Goal: Task Accomplishment & Management: Manage account settings

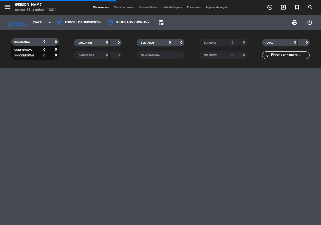
click at [284, 57] on input "text" at bounding box center [290, 55] width 39 height 6
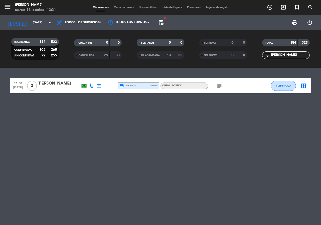
type input "[PERSON_NAME]"
click at [183, 6] on div "Mis reservas Mapa de mesas Disponibilidad Lista de Espera Pre-acceso Tarjetas d…" at bounding box center [160, 7] width 141 height 5
click at [180, 8] on span "Lista de Espera" at bounding box center [172, 7] width 25 height 3
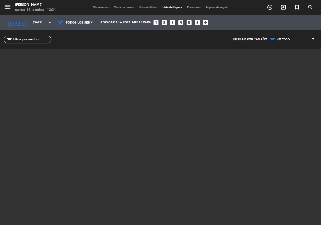
click at [143, 6] on span "Disponibilidad" at bounding box center [148, 7] width 24 height 3
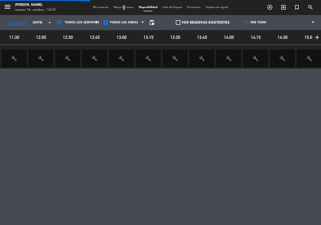
click at [119, 6] on span "Mapa de mesas" at bounding box center [123, 7] width 25 height 3
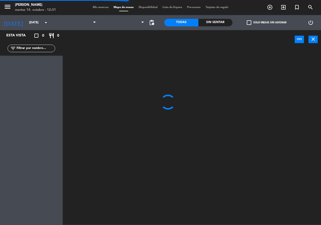
click at [207, 7] on span "Tarjetas de regalo" at bounding box center [217, 7] width 28 height 3
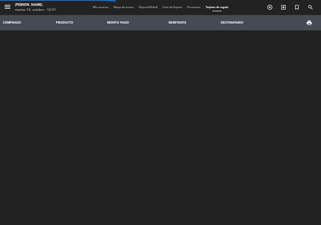
click at [92, 6] on span "Mis reservas" at bounding box center [100, 7] width 21 height 3
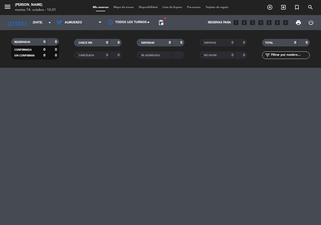
click at [295, 56] on input "text" at bounding box center [290, 55] width 39 height 6
type input "ALB"
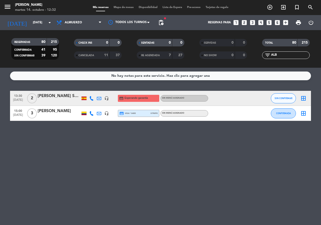
click at [98, 99] on icon at bounding box center [99, 98] width 5 height 5
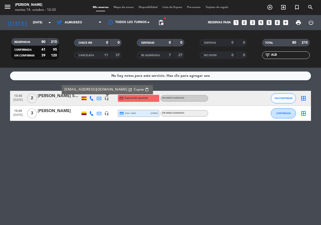
drag, startPoint x: 119, startPoint y: 90, endPoint x: 116, endPoint y: 80, distance: 10.5
click at [134, 90] on span "Copiar" at bounding box center [139, 89] width 11 height 5
click at [41, 18] on input "[DATE]" at bounding box center [50, 22] width 40 height 9
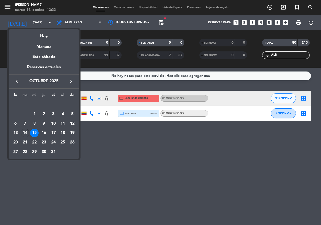
drag, startPoint x: 43, startPoint y: 134, endPoint x: 42, endPoint y: 120, distance: 14.3
click at [43, 134] on div "16" at bounding box center [44, 133] width 9 height 9
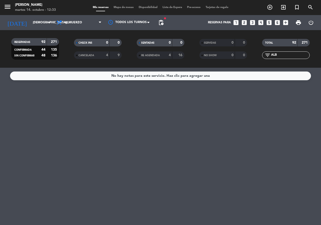
click at [161, 26] on span "pending_actions" at bounding box center [161, 23] width 10 height 10
click at [161, 23] on span "pending_actions" at bounding box center [161, 23] width 6 height 6
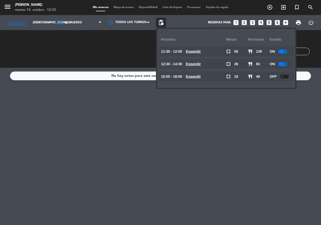
click at [161, 23] on span "pending_actions" at bounding box center [161, 23] width 6 height 6
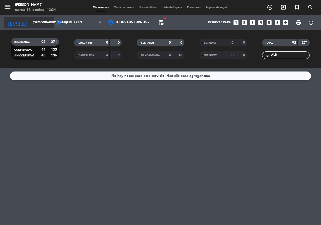
click at [41, 22] on input "[DEMOGRAPHIC_DATA][DATE]" at bounding box center [50, 22] width 40 height 9
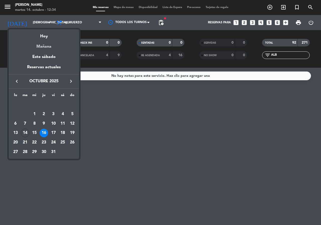
click at [52, 42] on div "Mañana" at bounding box center [44, 45] width 70 height 10
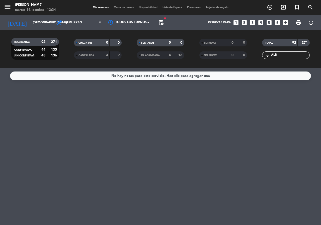
type input "[DATE]"
click at [73, 19] on span "Almuerzo" at bounding box center [79, 22] width 50 height 11
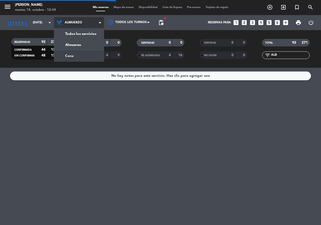
click at [69, 56] on div "menu [PERSON_NAME][DATE] 14. octubre - 12:34 Mis reservas Mapa de mesas Disponi…" at bounding box center [160, 34] width 321 height 68
